Goal: Information Seeking & Learning: Learn about a topic

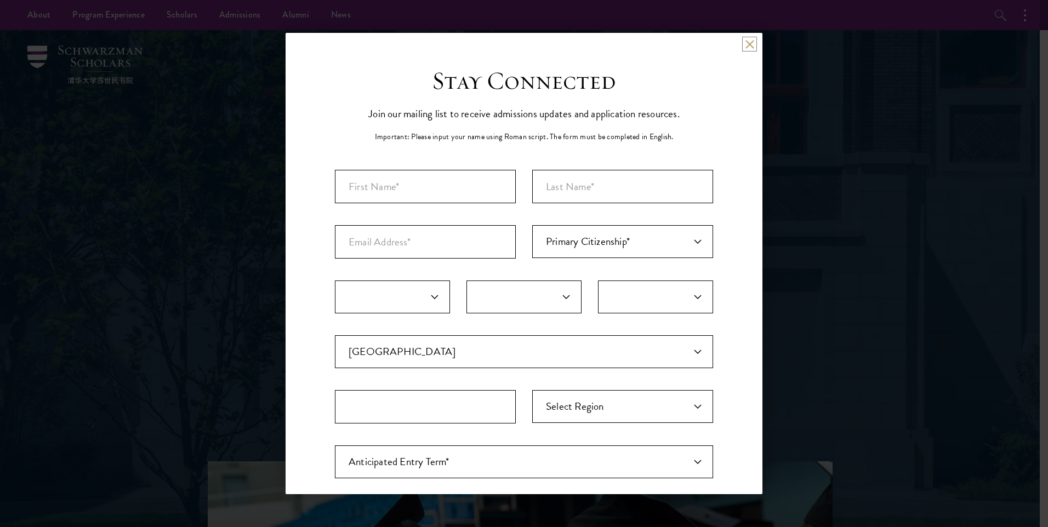
click at [745, 44] on button at bounding box center [749, 43] width 9 height 9
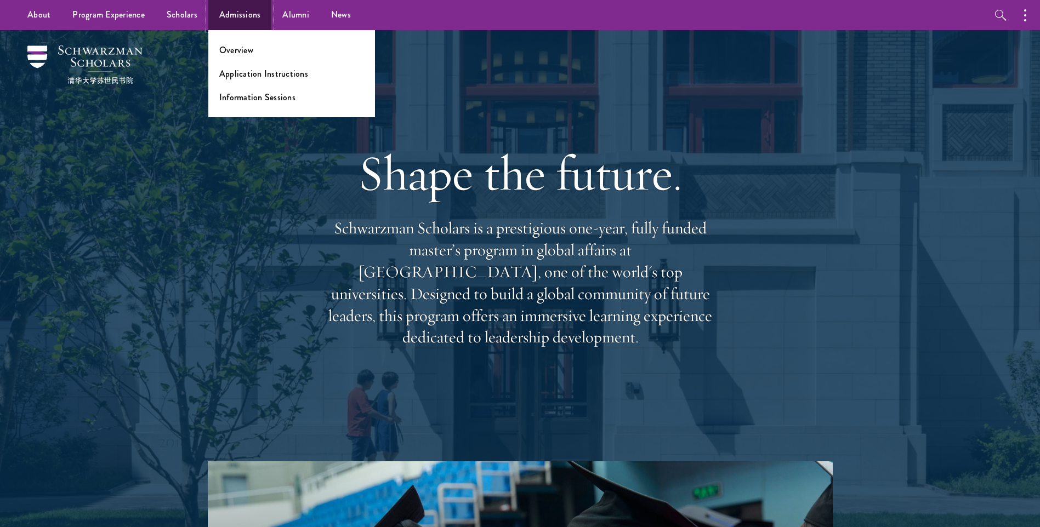
click at [237, 18] on link "Admissions" at bounding box center [240, 15] width 64 height 30
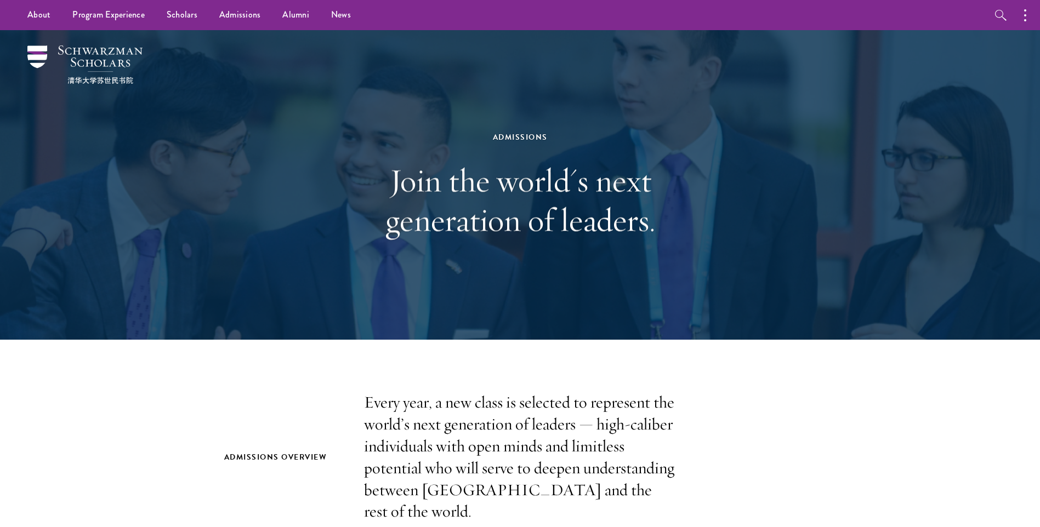
click at [774, 155] on div "Admissions Join the world's next generation of leaders." at bounding box center [521, 185] width 790 height 310
click at [187, 15] on link "Scholars" at bounding box center [182, 15] width 53 height 30
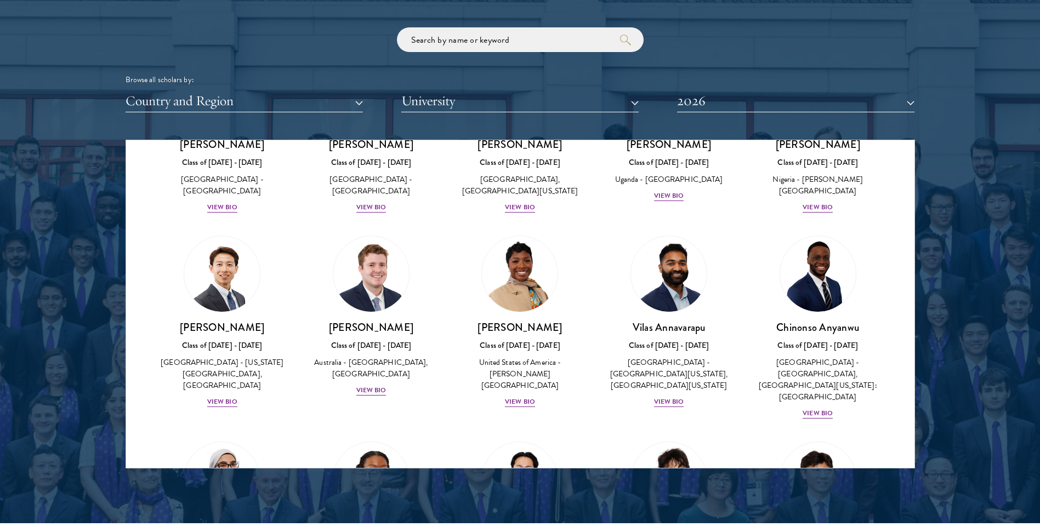
scroll to position [110, 0]
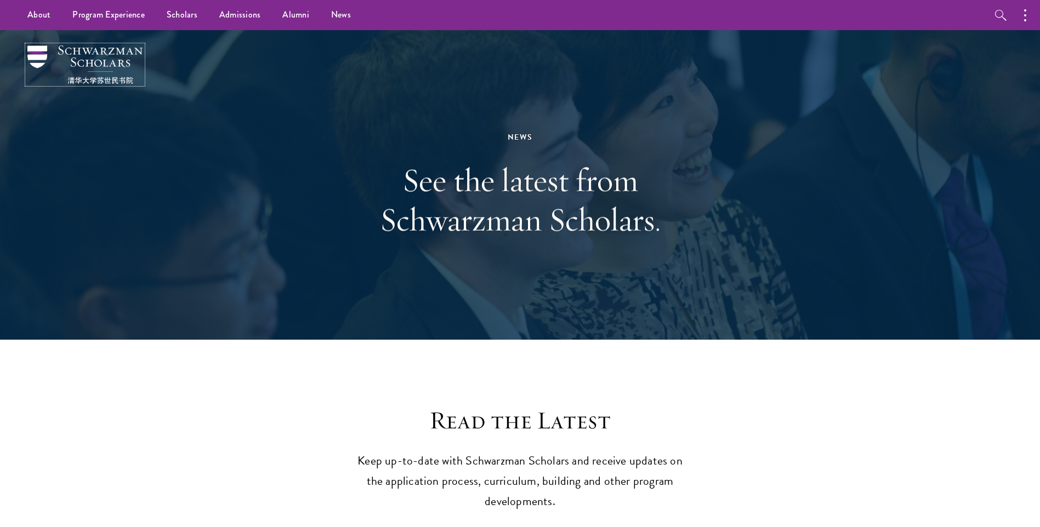
click at [43, 53] on img at bounding box center [84, 65] width 115 height 38
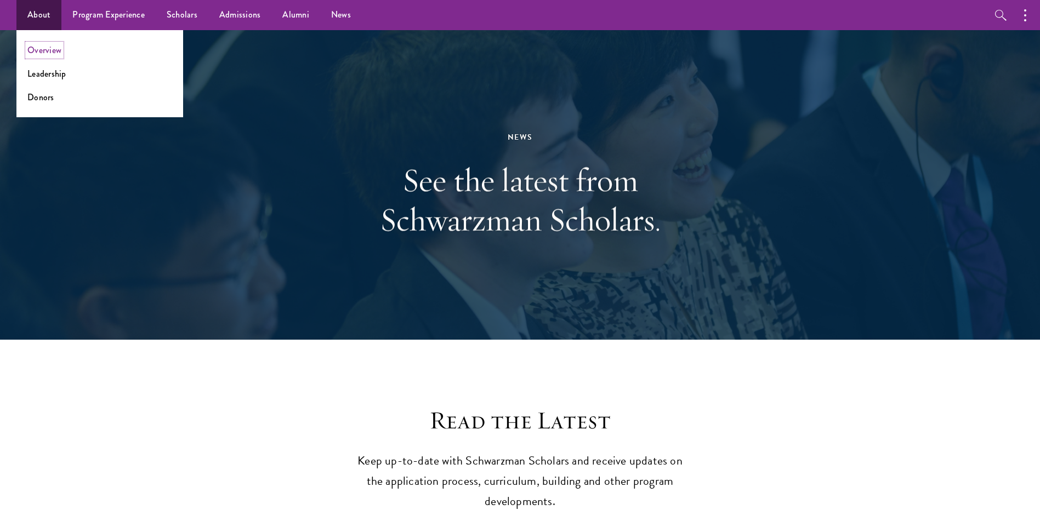
click at [49, 51] on link "Overview" at bounding box center [44, 50] width 34 height 13
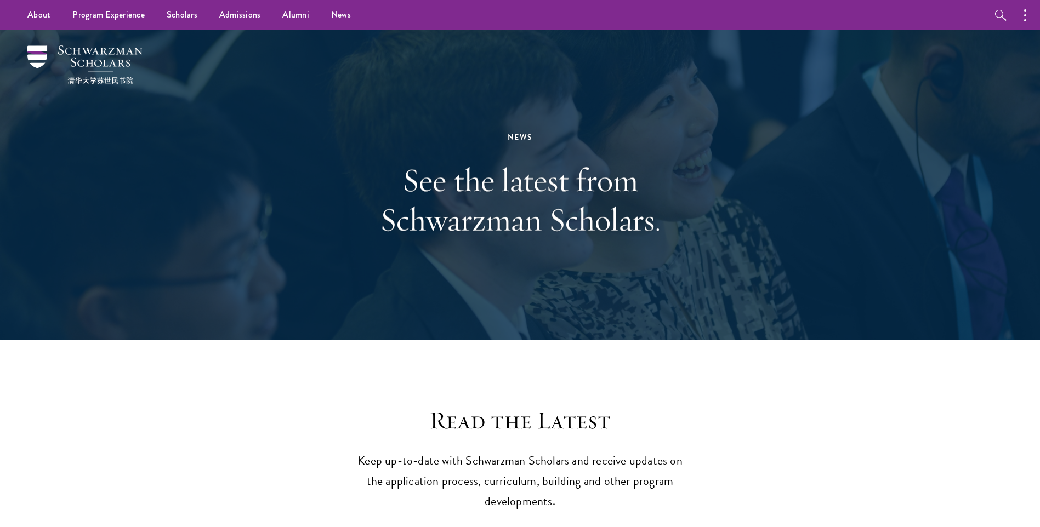
click at [309, 144] on div "News See the latest from Schwarzman Scholars." at bounding box center [521, 185] width 790 height 310
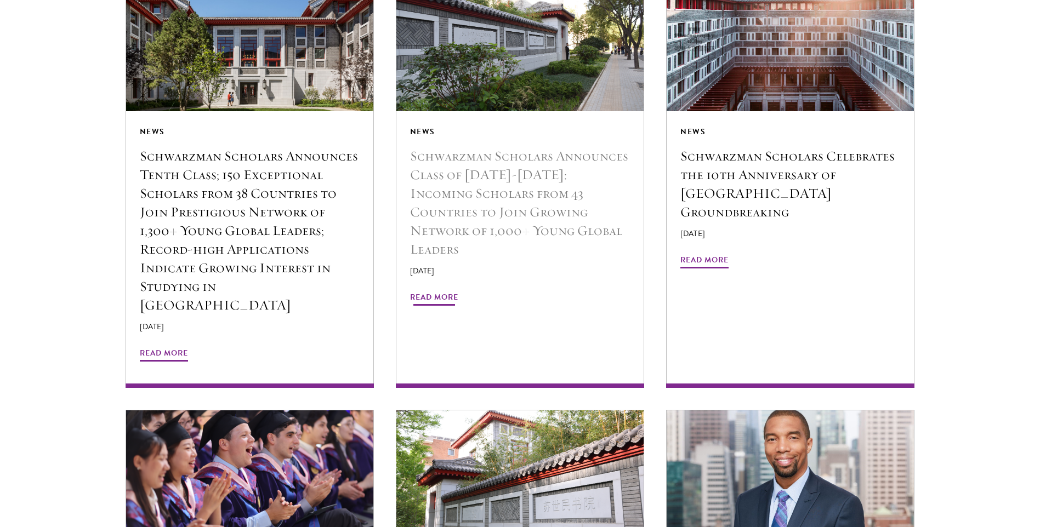
scroll to position [1316, 0]
